Goal: Entertainment & Leisure: Consume media (video, audio)

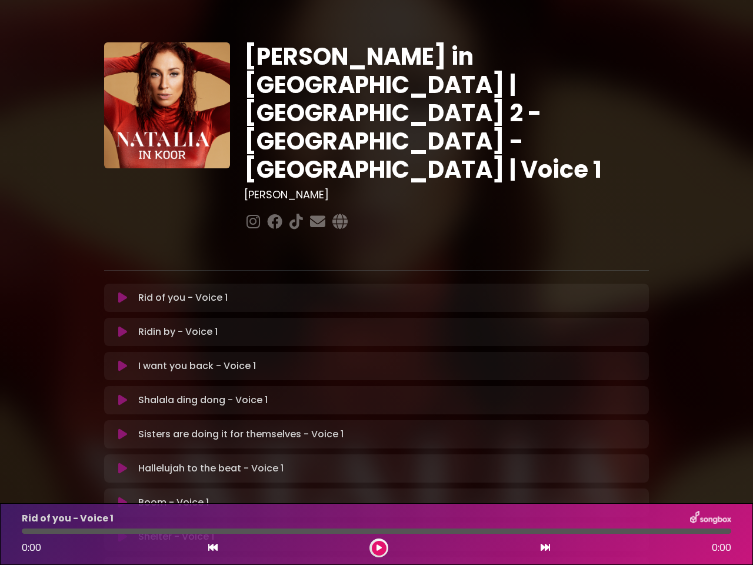
click at [122, 292] on icon at bounding box center [122, 298] width 9 height 12
click at [122, 326] on icon at bounding box center [122, 332] width 9 height 12
click at [122, 360] on icon at bounding box center [122, 366] width 9 height 12
click at [122, 394] on icon at bounding box center [122, 400] width 9 height 12
click at [122, 428] on icon at bounding box center [122, 434] width 9 height 12
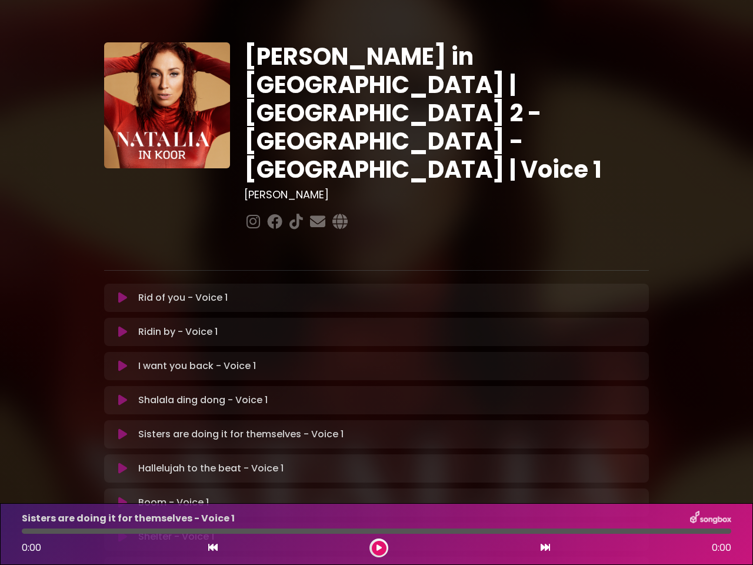
click at [122, 462] on icon at bounding box center [122, 468] width 9 height 12
click at [122, 496] on icon at bounding box center [122, 502] width 9 height 12
click at [122, 531] on icon at bounding box center [122, 537] width 9 height 12
click at [213, 548] on icon at bounding box center [212, 546] width 9 height 9
click at [379, 548] on icon at bounding box center [378, 547] width 5 height 7
